Goal: Task Accomplishment & Management: Complete application form

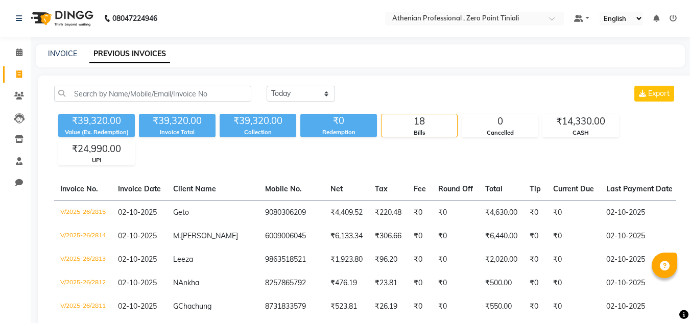
select select "[DATE]"
click at [58, 61] on div "INVOICE PREVIOUS INVOICES" at bounding box center [360, 55] width 649 height 23
click at [73, 51] on link "INVOICE" at bounding box center [62, 53] width 29 height 9
select select "service"
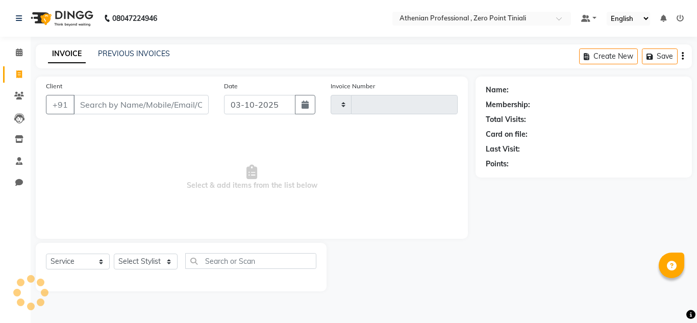
type input "2816"
select select "8300"
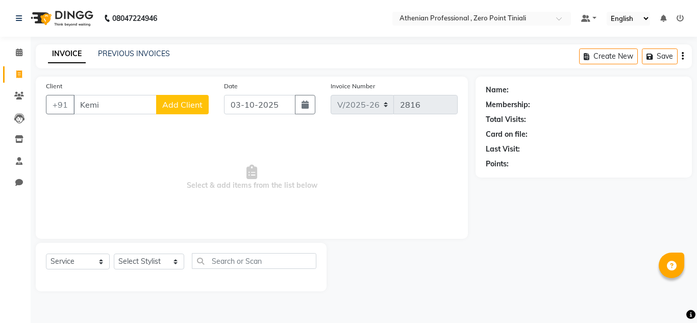
type input "Kemi"
click at [181, 107] on span "Add Client" at bounding box center [182, 105] width 40 height 10
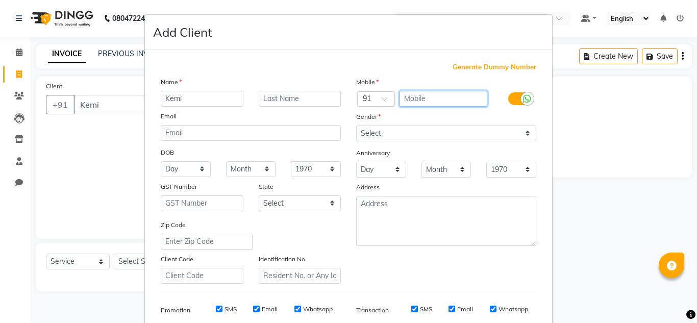
click at [414, 99] on input "text" at bounding box center [444, 99] width 88 height 16
type input "9362728870"
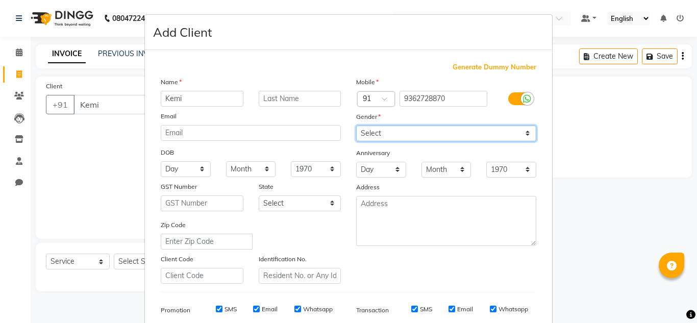
click at [393, 141] on select "Select [DEMOGRAPHIC_DATA] [DEMOGRAPHIC_DATA] Other Prefer Not To Say" at bounding box center [446, 134] width 180 height 16
select select "[DEMOGRAPHIC_DATA]"
click at [356, 126] on select "Select [DEMOGRAPHIC_DATA] [DEMOGRAPHIC_DATA] Other Prefer Not To Say" at bounding box center [446, 134] width 180 height 16
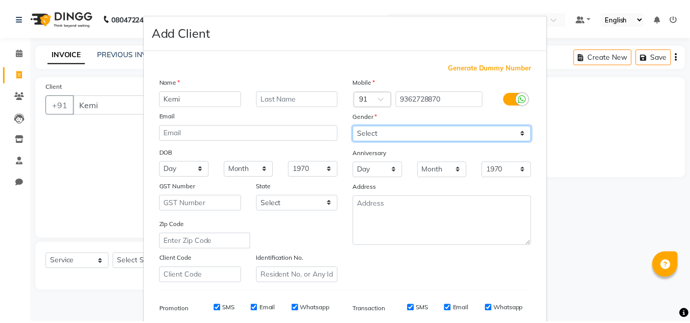
scroll to position [148, 0]
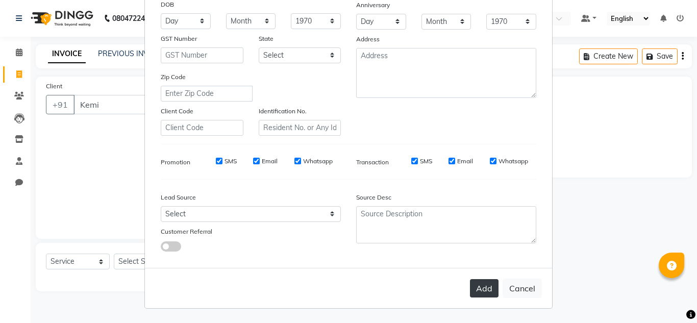
click at [472, 283] on button "Add" at bounding box center [484, 288] width 29 height 18
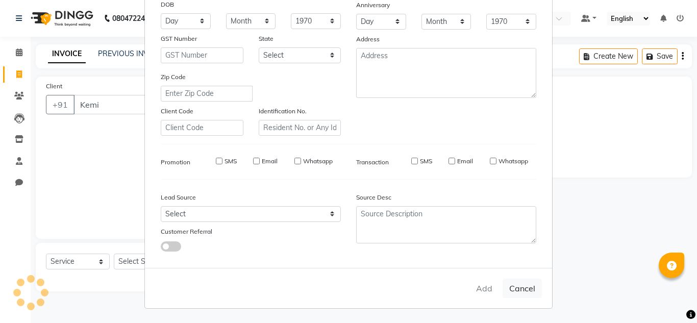
type input "9362728870"
select select
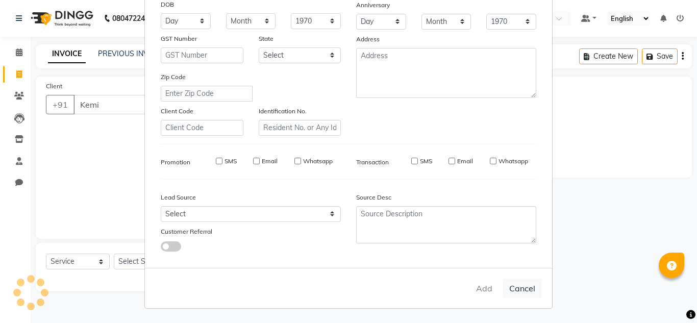
select select
checkbox input "false"
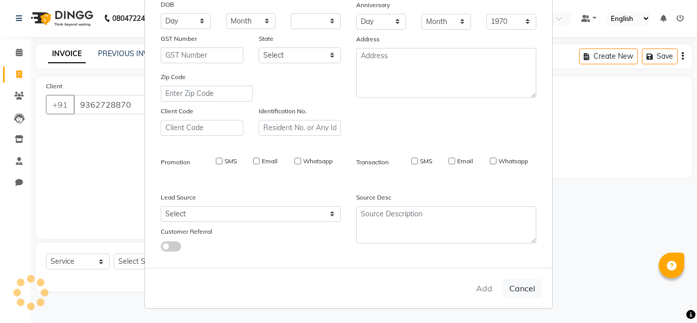
checkbox input "false"
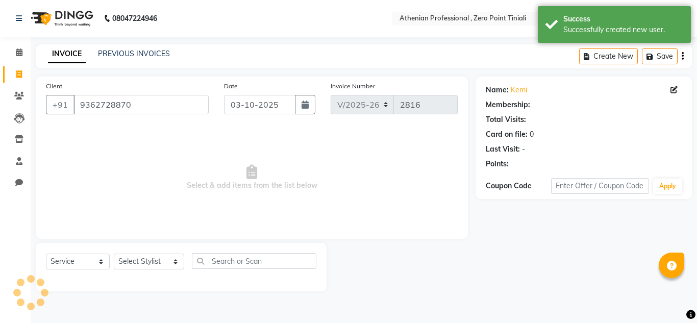
select select "1: Object"
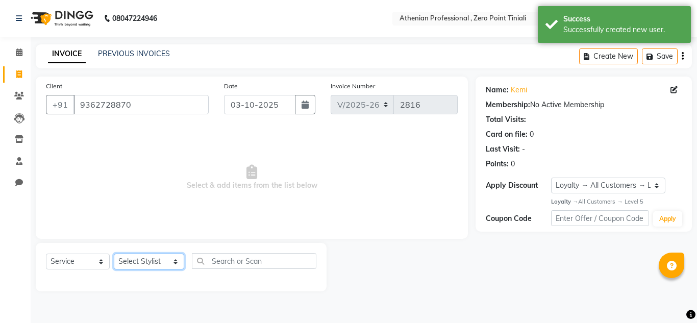
click at [133, 266] on select "Select Stylist [PERSON_NAME][MEDICAL_DATA] Admin [PERSON_NAME] BIHAM LINDUM NEM…" at bounding box center [149, 262] width 70 height 16
select select "92479"
click at [114, 254] on select "Select Stylist [PERSON_NAME][MEDICAL_DATA] Admin [PERSON_NAME] BIHAM LINDUM NEM…" at bounding box center [149, 262] width 70 height 16
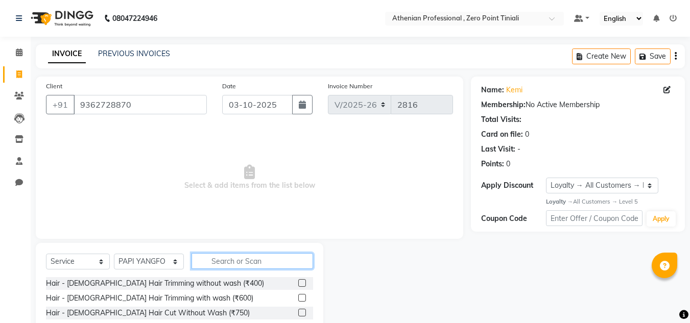
click at [240, 259] on input "text" at bounding box center [251, 261] width 121 height 16
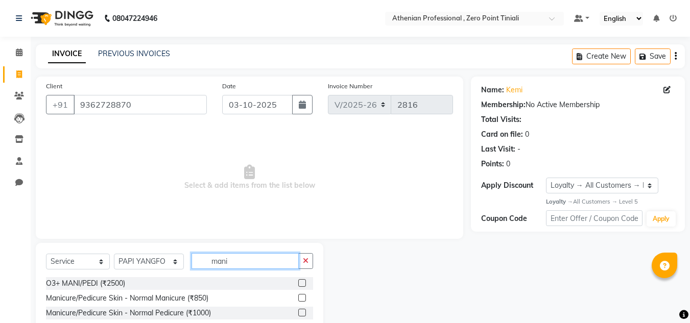
type input "mani"
click at [298, 301] on label at bounding box center [302, 298] width 8 height 8
click at [298, 301] on input "checkbox" at bounding box center [301, 298] width 7 height 7
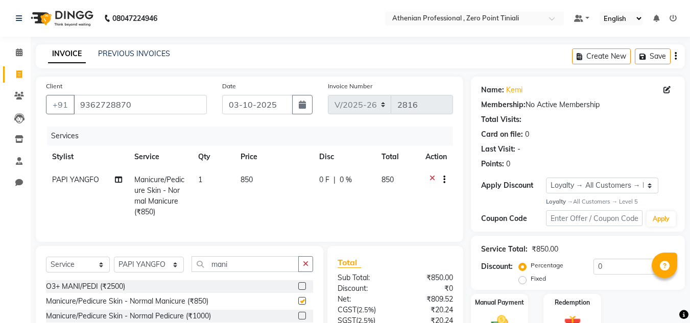
checkbox input "false"
click at [137, 273] on select "Select Stylist [PERSON_NAME][MEDICAL_DATA] Admin [PERSON_NAME] BIHAM LINDUM NEM…" at bounding box center [149, 265] width 70 height 16
select select "80207"
click at [114, 264] on select "Select Stylist [PERSON_NAME][MEDICAL_DATA] Admin [PERSON_NAME] BIHAM LINDUM NEM…" at bounding box center [149, 265] width 70 height 16
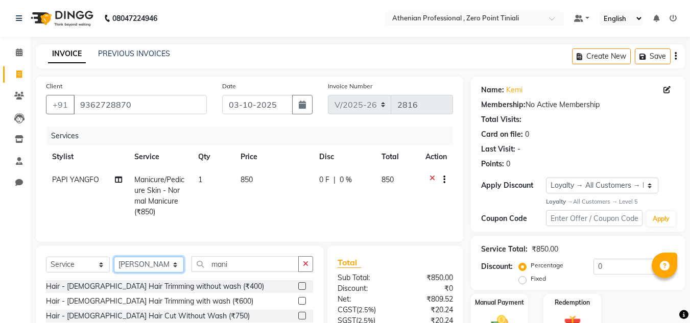
scroll to position [10, 0]
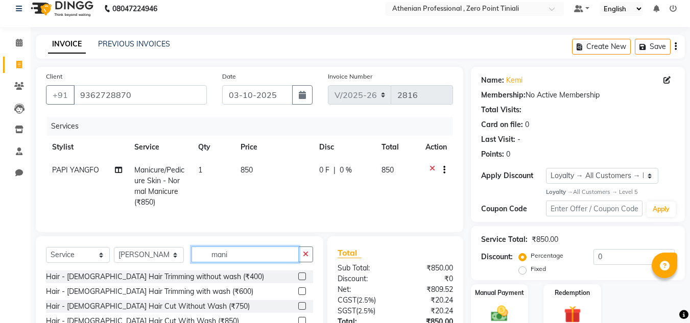
click at [260, 262] on input "mani" at bounding box center [244, 255] width 107 height 16
type input "m"
type input "pedi"
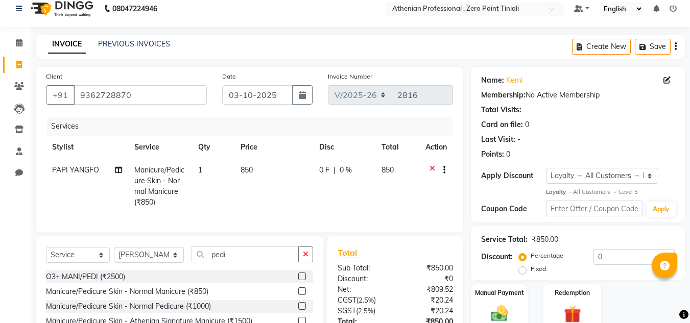
click at [298, 310] on label at bounding box center [302, 306] width 8 height 8
click at [298, 310] on input "checkbox" at bounding box center [301, 306] width 7 height 7
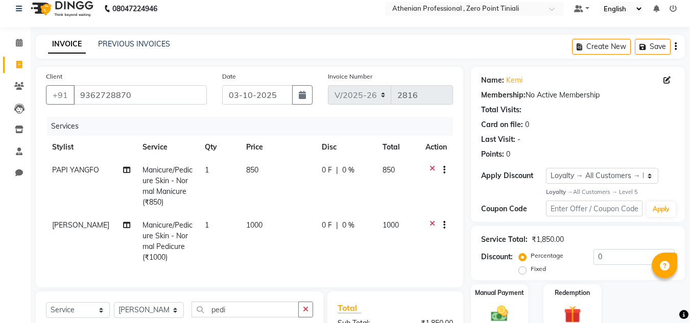
checkbox input "false"
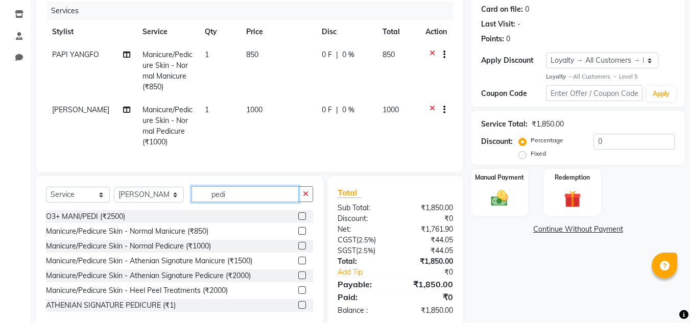
click at [237, 202] on input "pedi" at bounding box center [244, 194] width 107 height 16
type input "p"
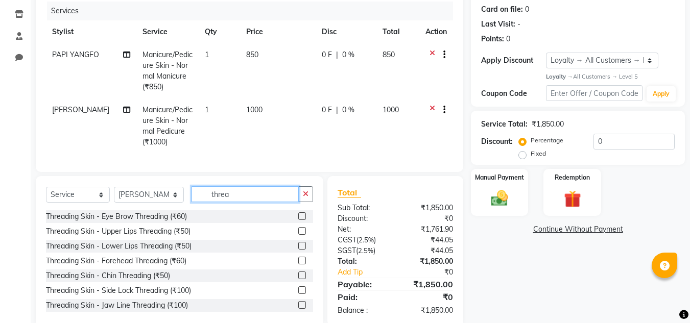
type input "threa"
click at [298, 220] on label at bounding box center [302, 216] width 8 height 8
click at [298, 220] on input "checkbox" at bounding box center [301, 216] width 7 height 7
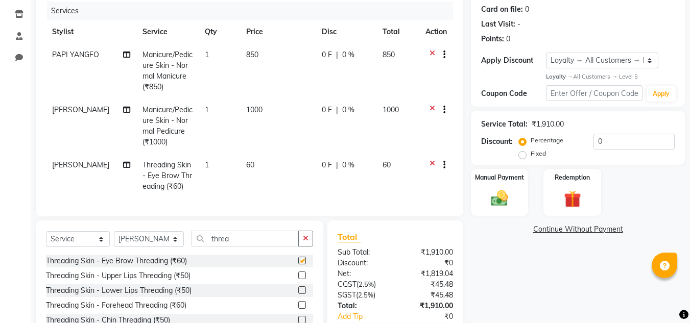
checkbox input "false"
click at [298, 279] on label at bounding box center [302, 276] width 8 height 8
click at [298, 279] on input "checkbox" at bounding box center [301, 276] width 7 height 7
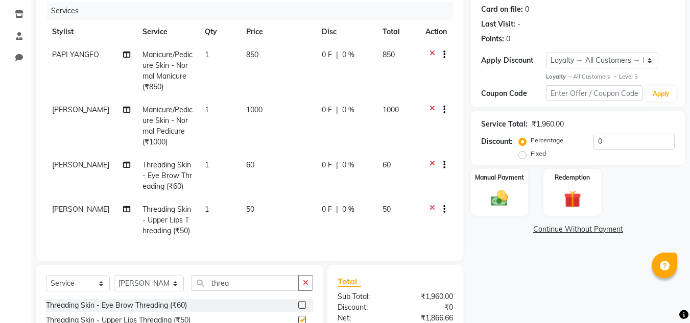
checkbox input "false"
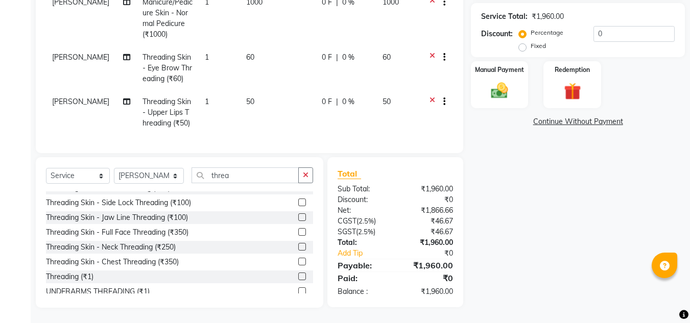
scroll to position [0, 0]
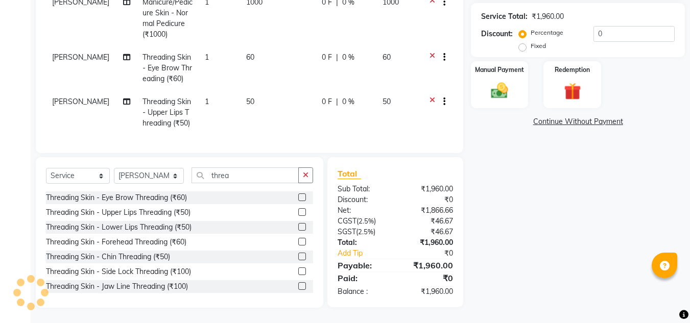
click at [298, 249] on div at bounding box center [301, 243] width 7 height 11
click at [298, 245] on div at bounding box center [301, 243] width 7 height 11
click at [298, 241] on label at bounding box center [302, 242] width 8 height 8
click at [298, 241] on input "checkbox" at bounding box center [301, 242] width 7 height 7
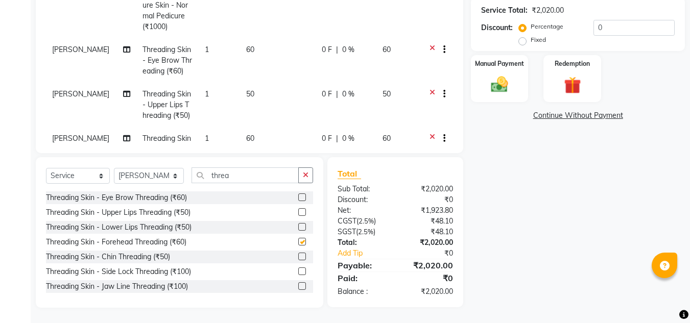
checkbox input "false"
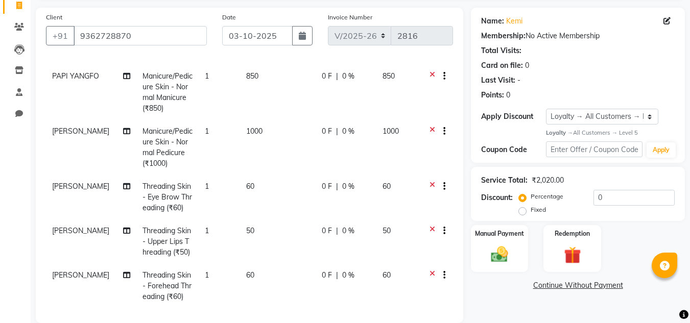
scroll to position [46, 0]
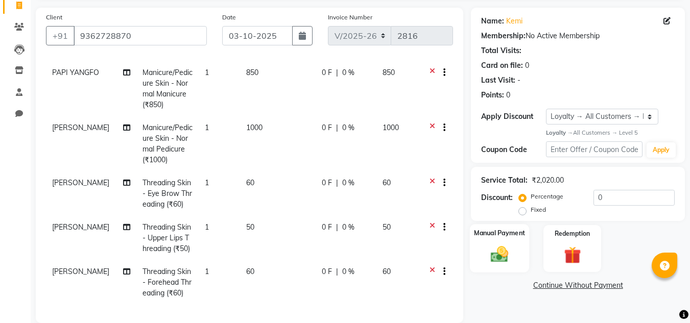
click at [490, 245] on img at bounding box center [499, 254] width 29 height 20
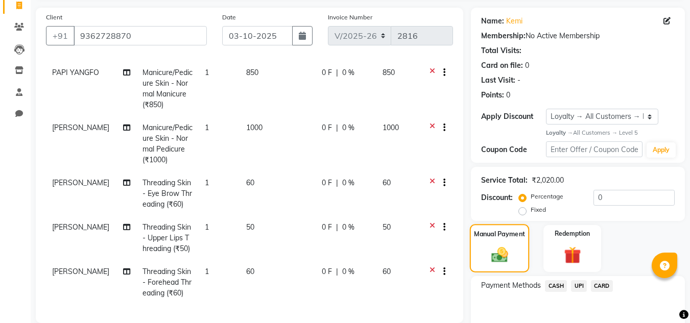
scroll to position [239, 0]
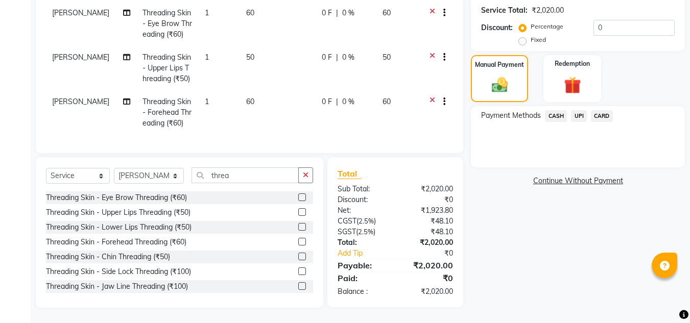
click at [554, 116] on span "CASH" at bounding box center [556, 116] width 22 height 12
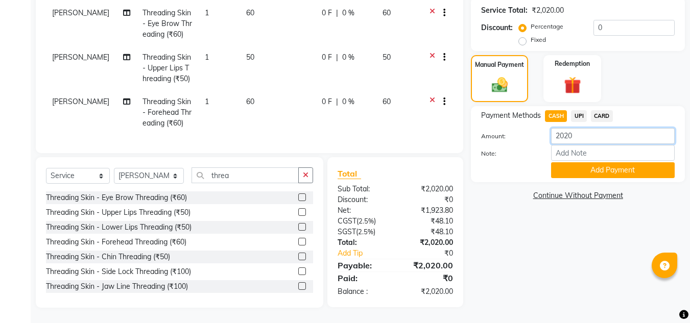
drag, startPoint x: 583, startPoint y: 138, endPoint x: 562, endPoint y: 140, distance: 21.0
click at [562, 140] on input "2020" at bounding box center [613, 136] width 124 height 16
type input "2000"
click at [587, 170] on button "Add Payment" at bounding box center [613, 170] width 124 height 16
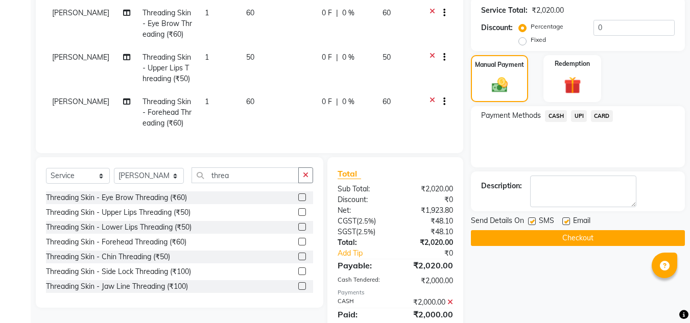
click at [575, 115] on span "UPI" at bounding box center [579, 116] width 16 height 12
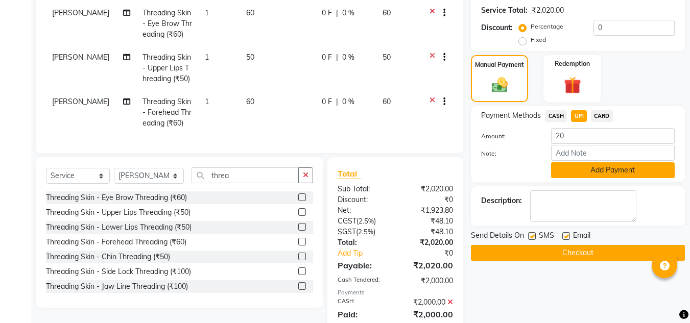
click at [588, 170] on button "Add Payment" at bounding box center [613, 170] width 124 height 16
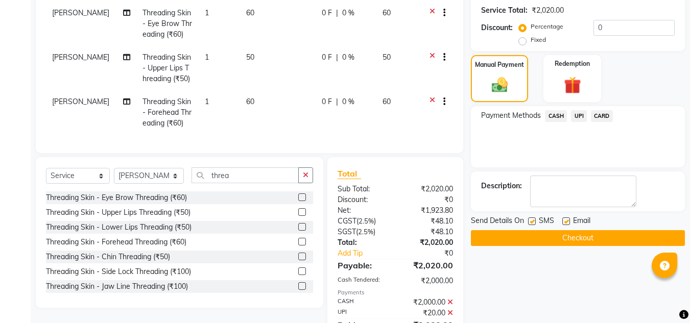
scroll to position [342, 0]
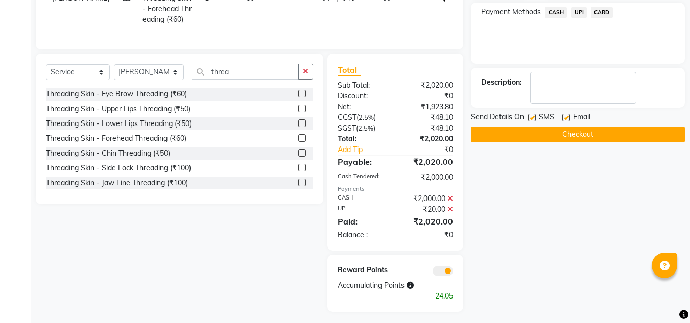
click at [572, 134] on button "Checkout" at bounding box center [578, 135] width 214 height 16
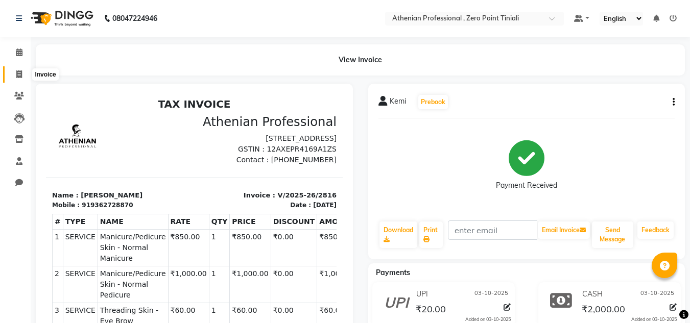
click at [21, 75] on icon at bounding box center [19, 74] width 6 height 8
select select "service"
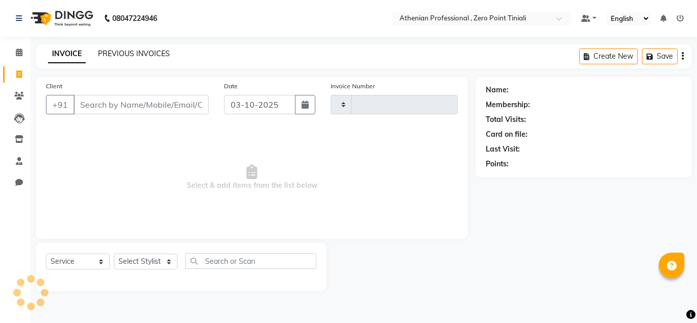
click at [131, 50] on link "PREVIOUS INVOICES" at bounding box center [134, 53] width 72 height 9
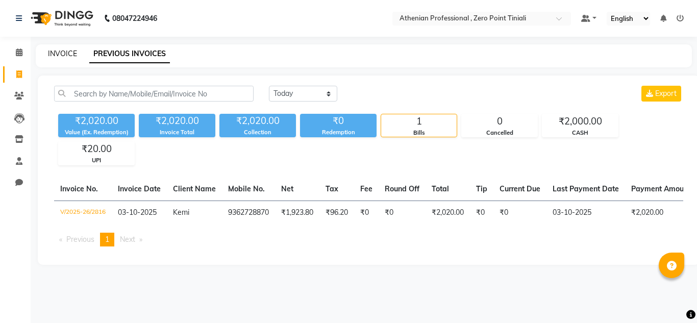
click at [62, 57] on link "INVOICE" at bounding box center [62, 53] width 29 height 9
select select "service"
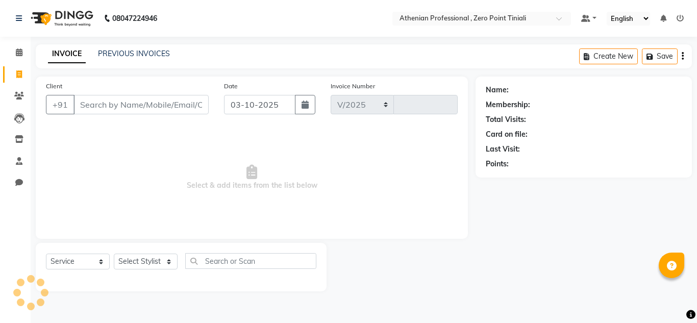
select select "8300"
type input "2817"
